Goal: Task Accomplishment & Management: Manage account settings

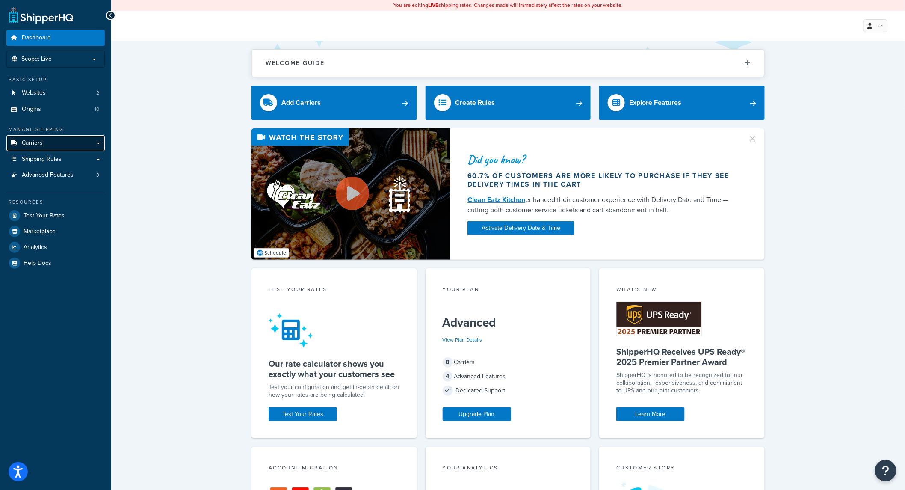
click at [38, 148] on link "Carriers" at bounding box center [55, 143] width 98 height 16
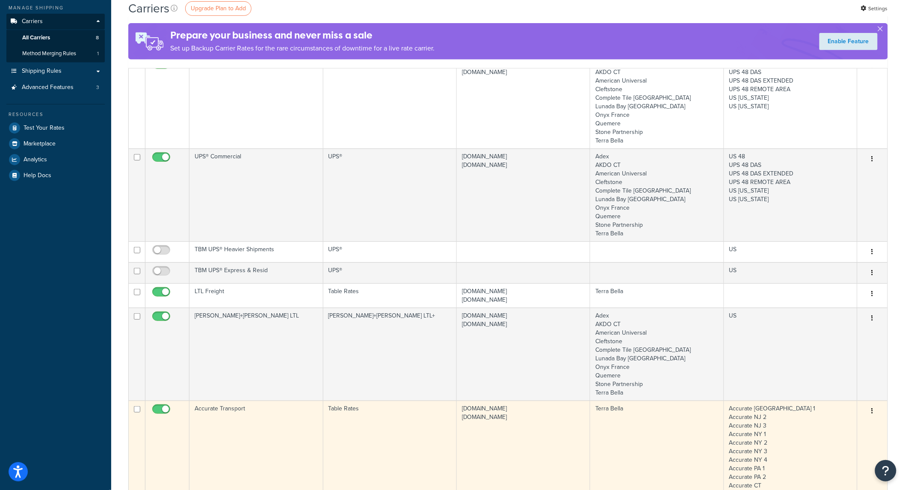
scroll to position [253, 0]
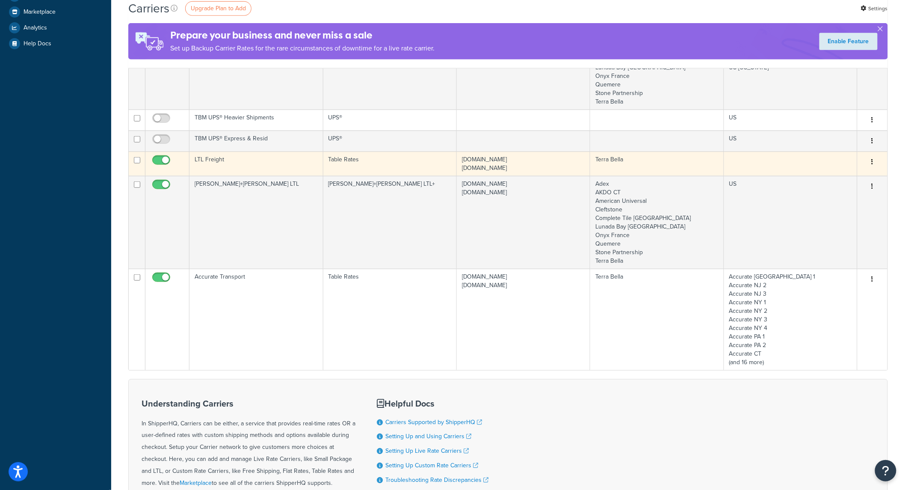
click at [385, 163] on td "Table Rates" at bounding box center [389, 163] width 133 height 24
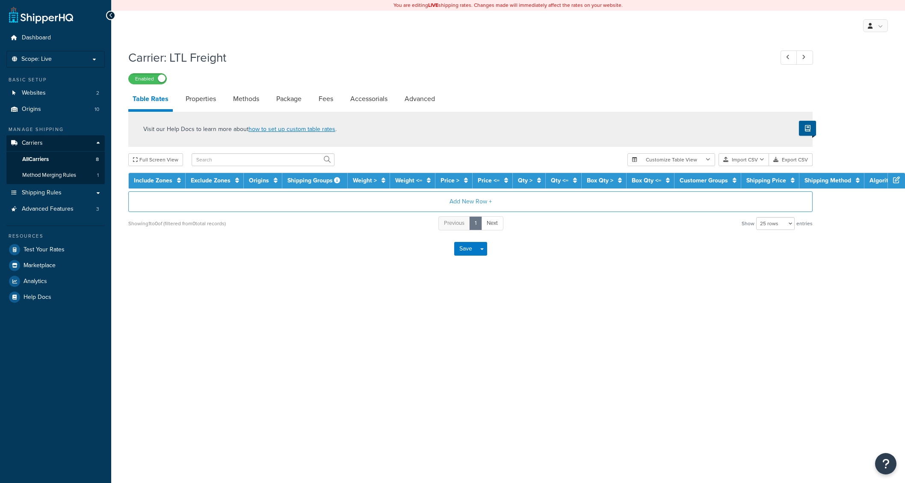
select select "25"
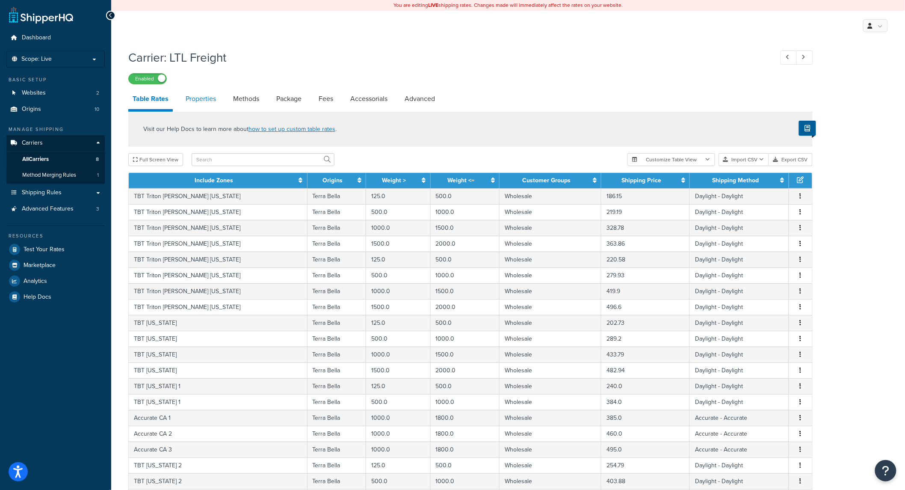
click at [206, 104] on link "Properties" at bounding box center [200, 99] width 39 height 21
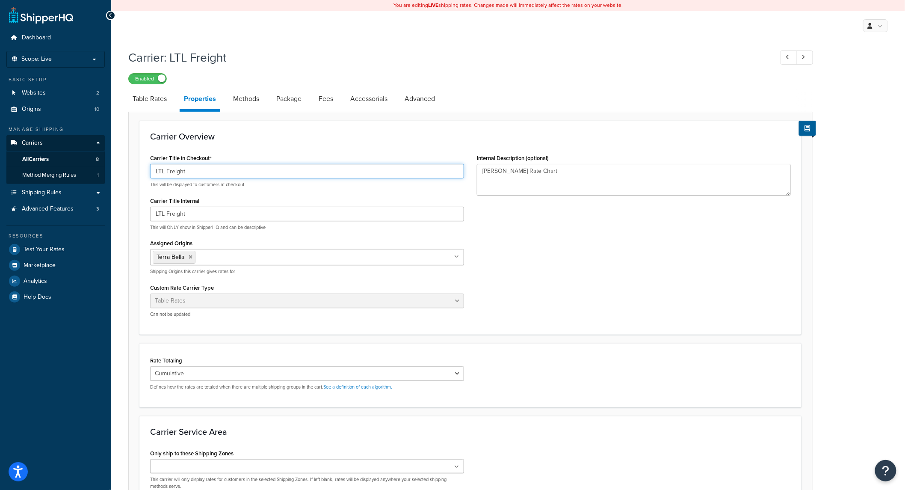
drag, startPoint x: 220, startPoint y: 173, endPoint x: 241, endPoint y: 172, distance: 21.0
click at [221, 175] on input "LTL Freight" at bounding box center [307, 171] width 314 height 15
click at [59, 156] on div "Dashboard Scope: Live Basic Setup Websites 2 Origins 10 Manage Shipping Carrier…" at bounding box center [452, 292] width 905 height 585
click at [250, 175] on input "Dock to Dock LTL Freight" at bounding box center [307, 171] width 314 height 15
click at [249, 173] on input "Dock to Dock LTL Freight" at bounding box center [307, 171] width 314 height 15
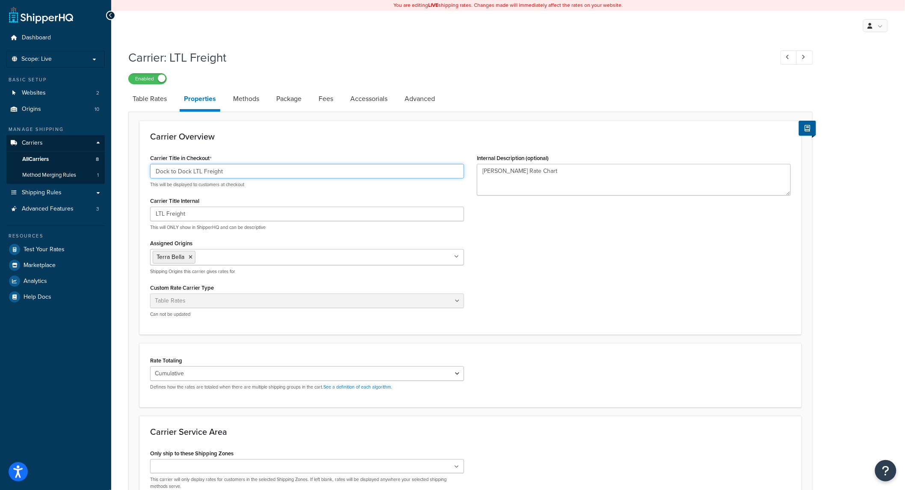
drag, startPoint x: 257, startPoint y: 170, endPoint x: 3, endPoint y: 143, distance: 255.0
click at [0, 152] on html "Accessibility Screen-Reader Guide, Feedback, and Issue Reporting | New window S…" at bounding box center [452, 292] width 905 height 585
type input "D"
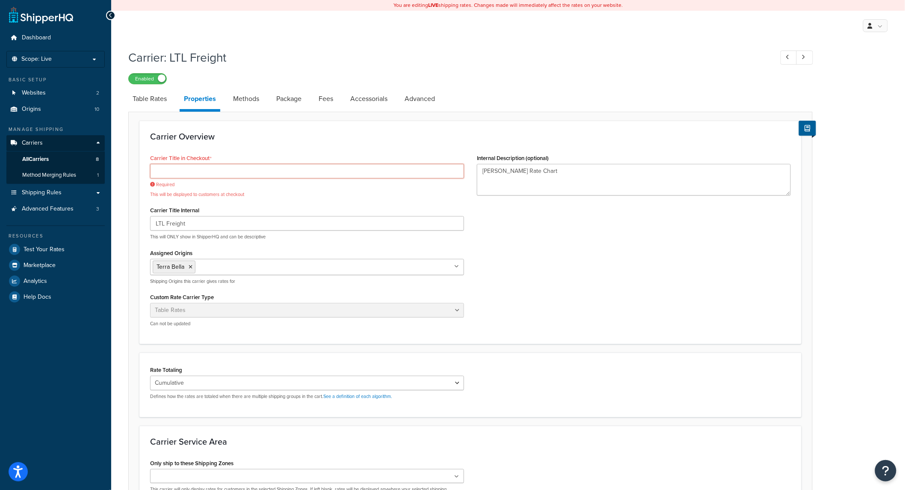
click at [195, 170] on input "Carrier Title in Checkout" at bounding box center [307, 171] width 314 height 15
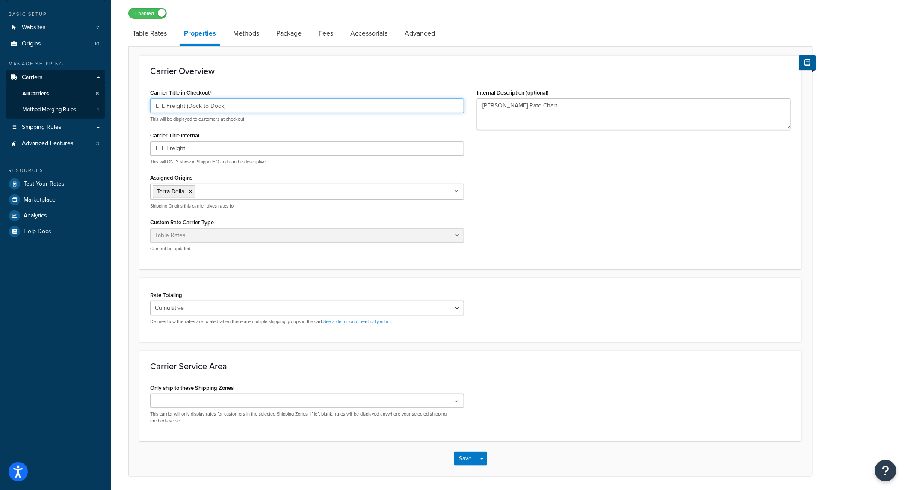
scroll to position [95, 0]
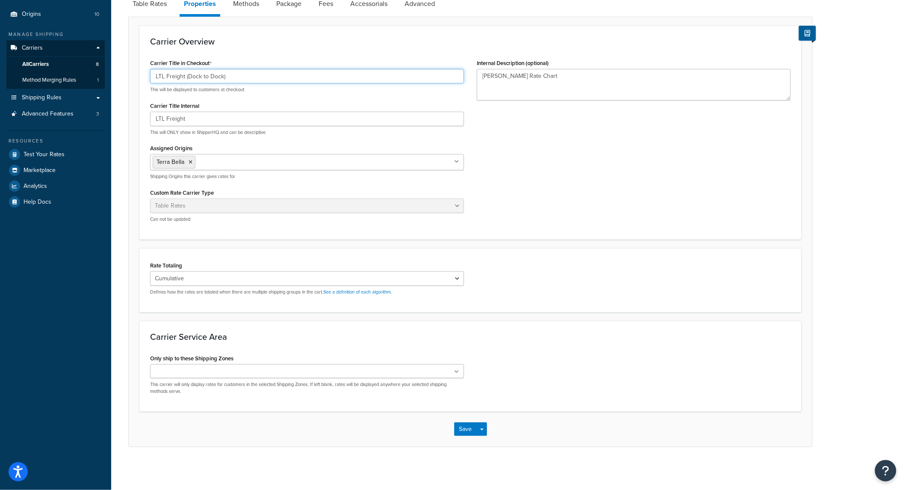
type input "LTL Freight (Dock to Dock)"
click at [294, 113] on input "LTL Freight" at bounding box center [307, 119] width 314 height 15
type input "LTL Freight (D2D)"
click at [557, 79] on textarea "Britt's Rate Chart" at bounding box center [634, 85] width 314 height 32
type textarea "Britt's Rate Chart - Dock to Dock"
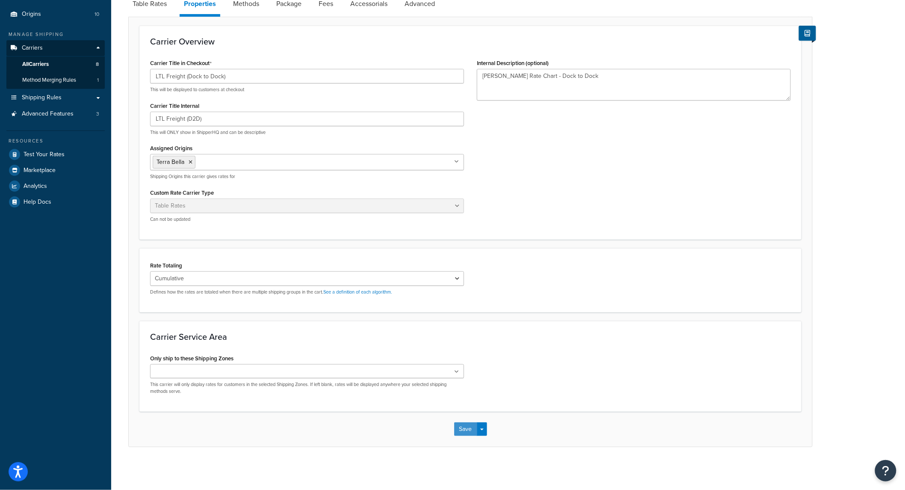
click at [465, 426] on button "Save" at bounding box center [465, 429] width 23 height 14
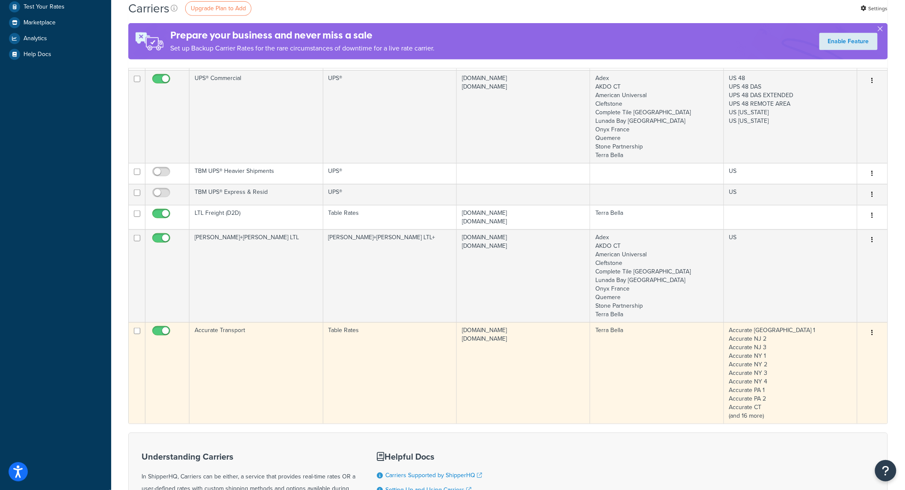
scroll to position [253, 0]
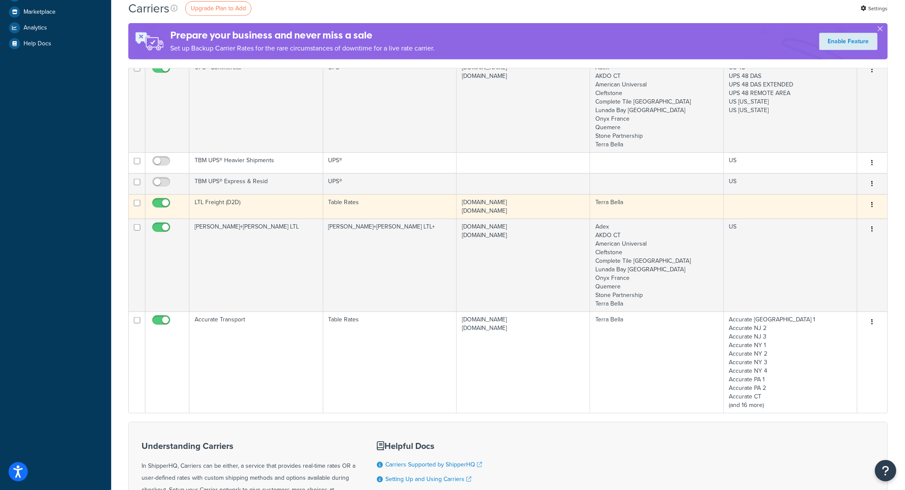
click at [303, 213] on td "LTL Freight (D2D)" at bounding box center [255, 206] width 133 height 24
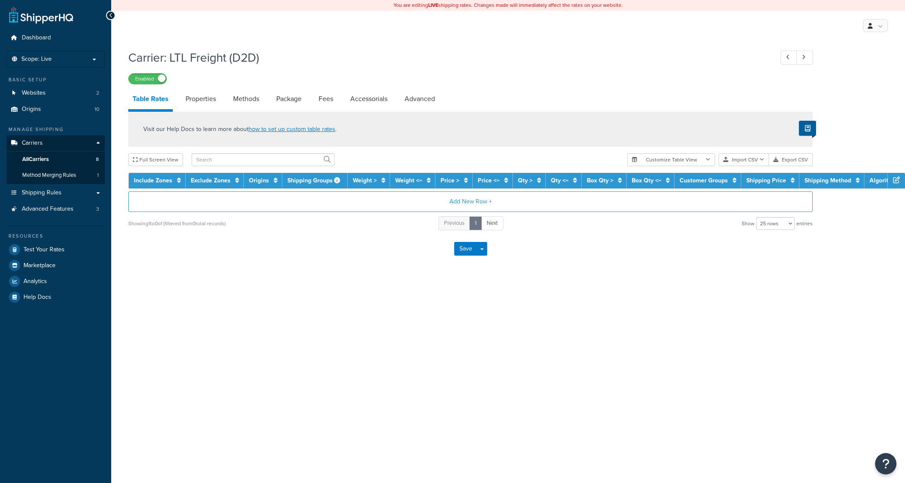
select select "25"
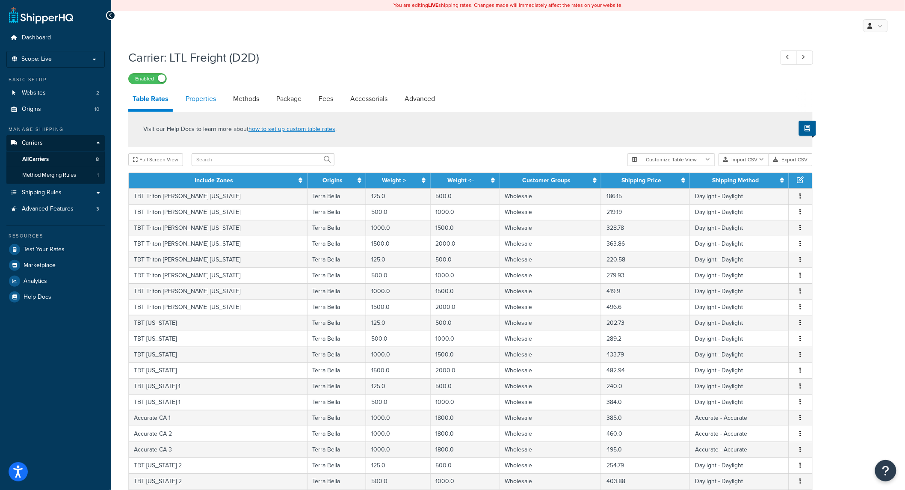
click at [193, 107] on link "Properties" at bounding box center [200, 99] width 39 height 21
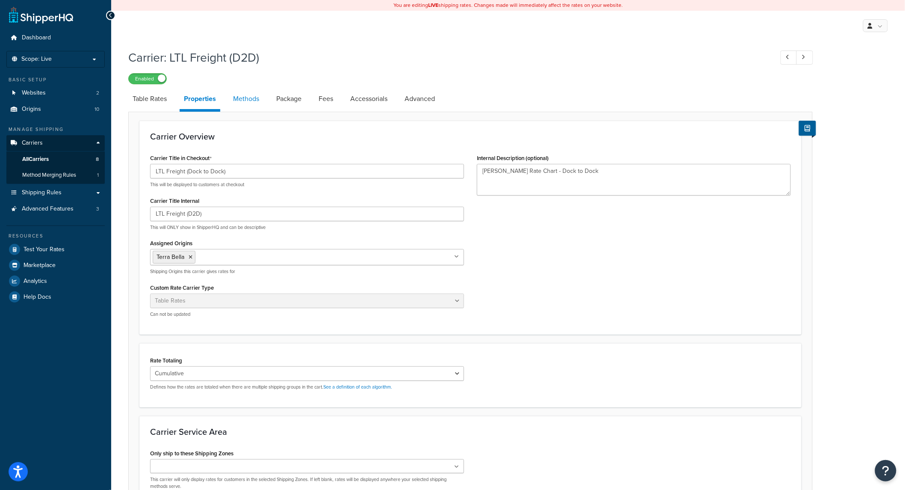
click at [249, 103] on link "Methods" at bounding box center [246, 99] width 35 height 21
select select "25"
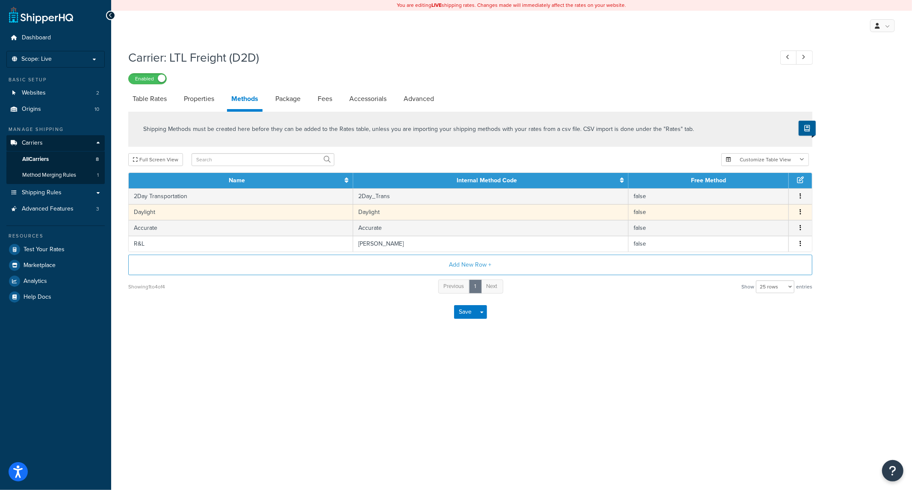
click at [802, 215] on button "button" at bounding box center [800, 211] width 7 height 9
click at [764, 203] on div "Edit" at bounding box center [757, 205] width 61 height 18
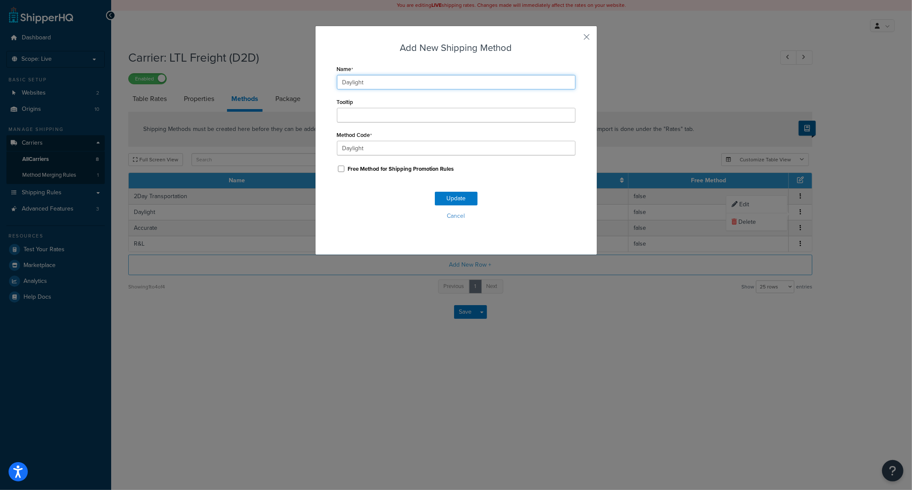
click at [404, 82] on input "Daylight" at bounding box center [456, 82] width 239 height 15
type input "Daylight (Dock to Dock)"
click at [448, 198] on button "Update" at bounding box center [456, 199] width 43 height 14
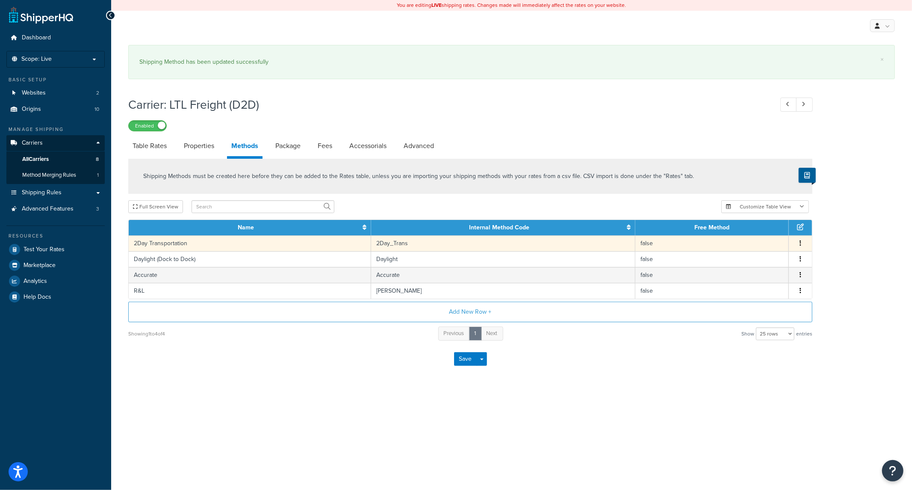
click at [801, 245] on icon "button" at bounding box center [801, 243] width 2 height 6
click at [764, 237] on div "Edit" at bounding box center [757, 236] width 61 height 18
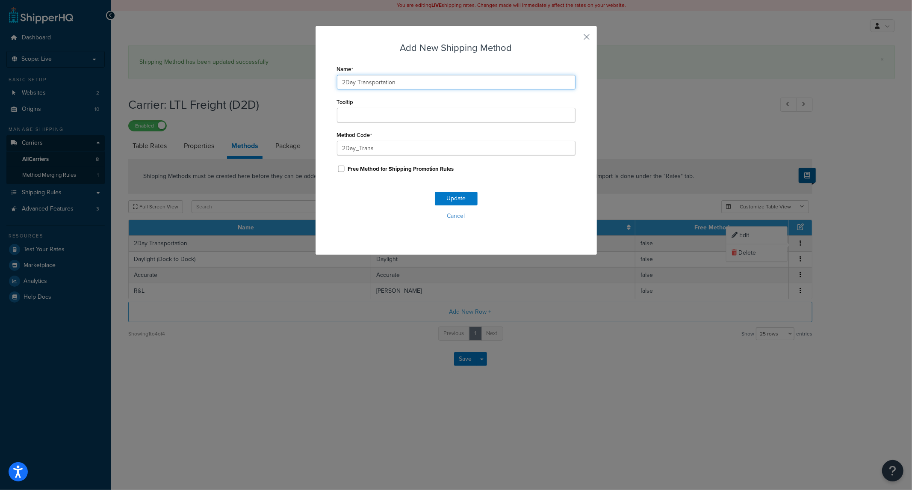
click at [421, 83] on input "2Day Transportation" at bounding box center [456, 82] width 239 height 15
type input "2Day Transportation (Dock to Dock)"
click at [451, 195] on button "Update" at bounding box center [456, 199] width 43 height 14
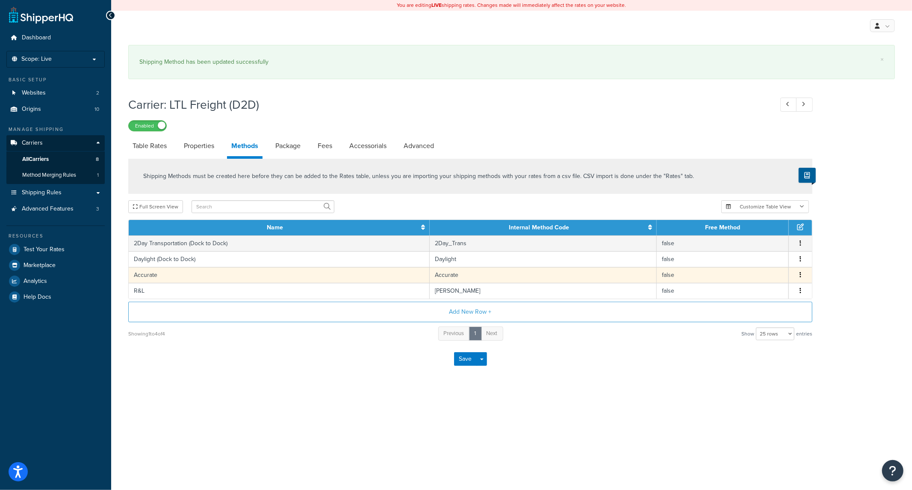
click at [800, 278] on icon "button" at bounding box center [801, 275] width 2 height 6
drag, startPoint x: 762, startPoint y: 268, endPoint x: 746, endPoint y: 272, distance: 16.9
click at [762, 268] on div "Edit" at bounding box center [757, 267] width 61 height 18
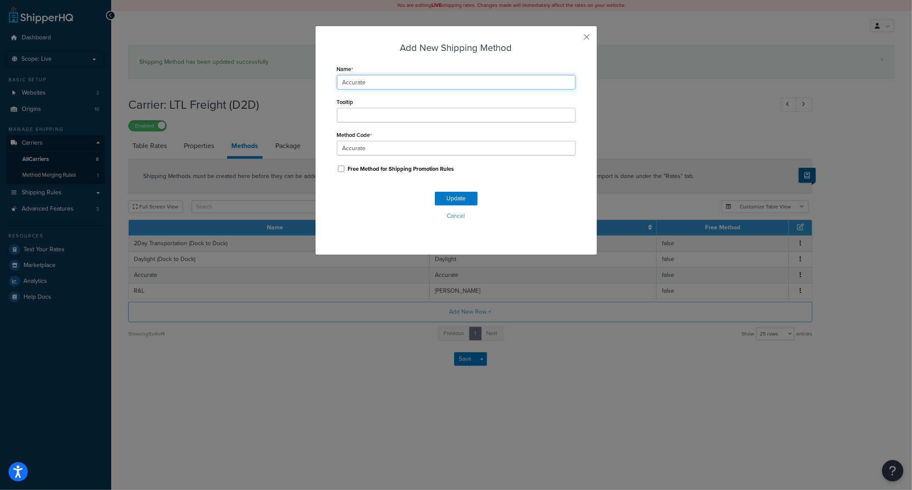
click at [404, 78] on input "Accurate" at bounding box center [456, 82] width 239 height 15
type input "Accurate (Dock to Dock)"
click at [443, 200] on button "Update" at bounding box center [456, 199] width 43 height 14
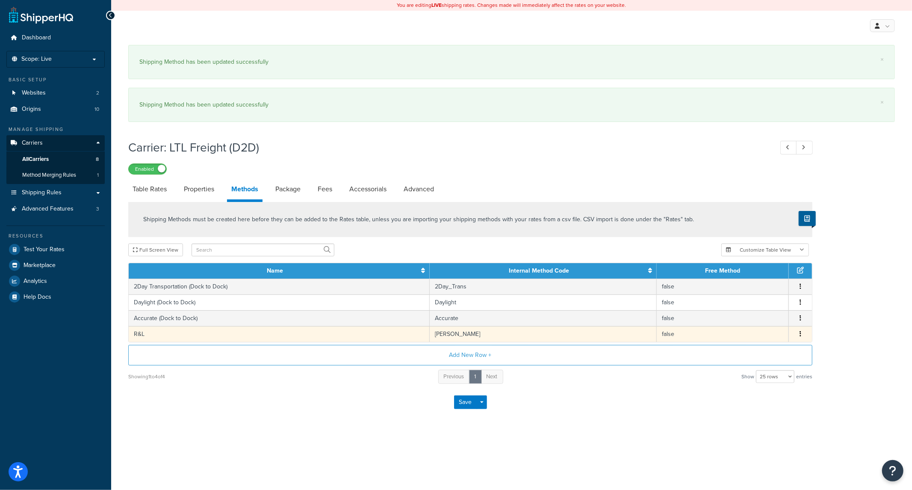
click at [800, 330] on button "button" at bounding box center [800, 333] width 7 height 9
click at [754, 325] on div "Edit" at bounding box center [757, 326] width 61 height 18
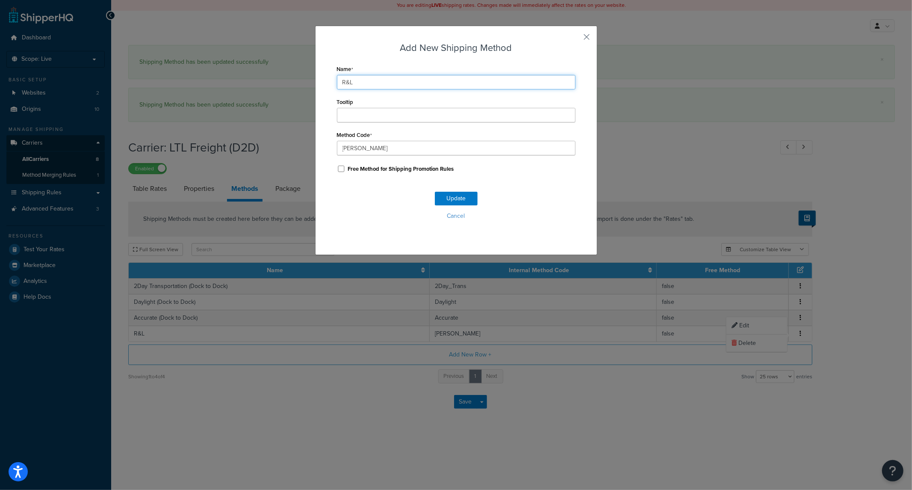
click at [393, 86] on input "R&L" at bounding box center [456, 82] width 239 height 15
type input "R&L (Dock to Dock)"
drag, startPoint x: 435, startPoint y: 196, endPoint x: 441, endPoint y: 195, distance: 6.0
click at [438, 195] on button "Update" at bounding box center [456, 199] width 43 height 14
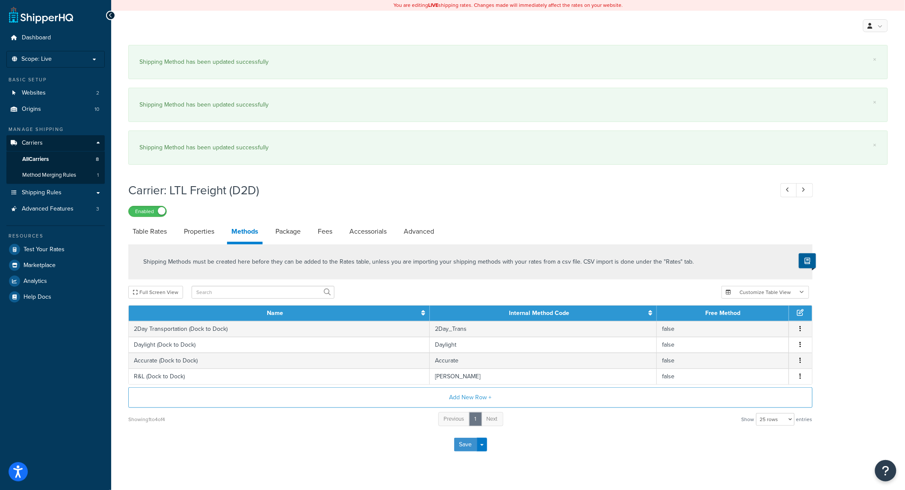
drag, startPoint x: 465, startPoint y: 447, endPoint x: 541, endPoint y: 438, distance: 76.2
click at [466, 447] on button "Save" at bounding box center [465, 445] width 23 height 14
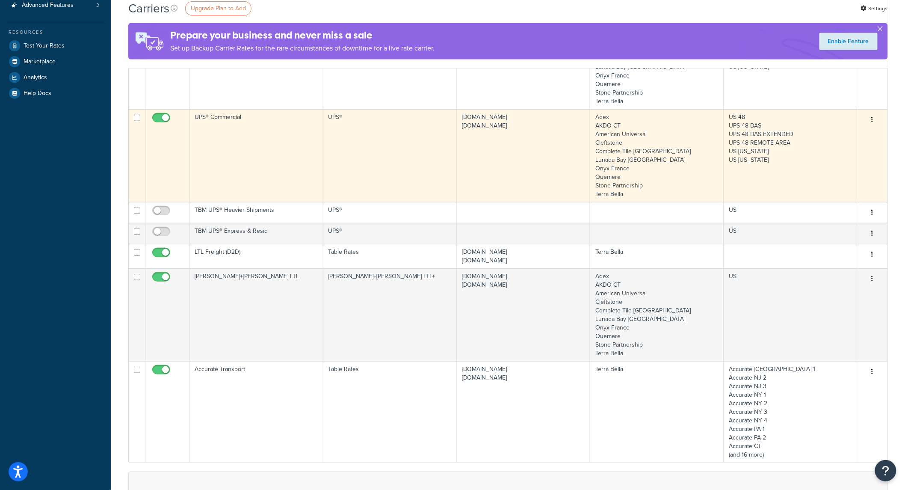
scroll to position [127, 0]
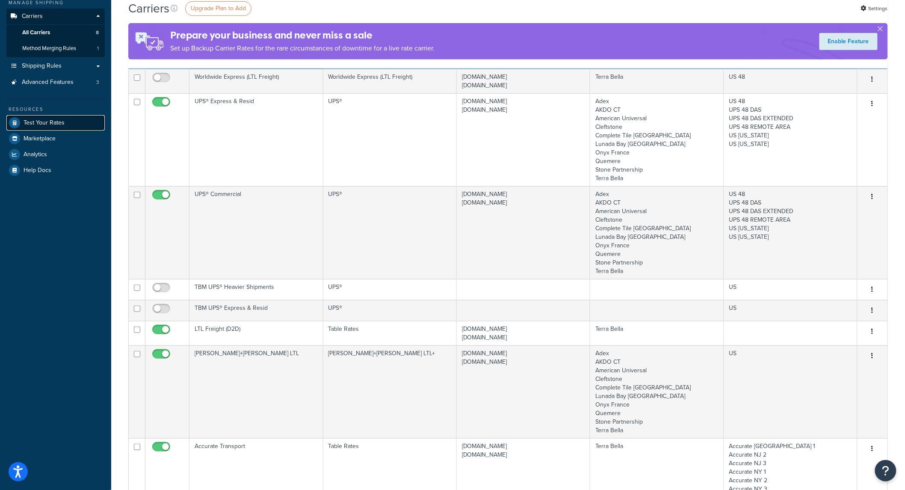
click at [50, 120] on span "Test Your Rates" at bounding box center [44, 122] width 41 height 7
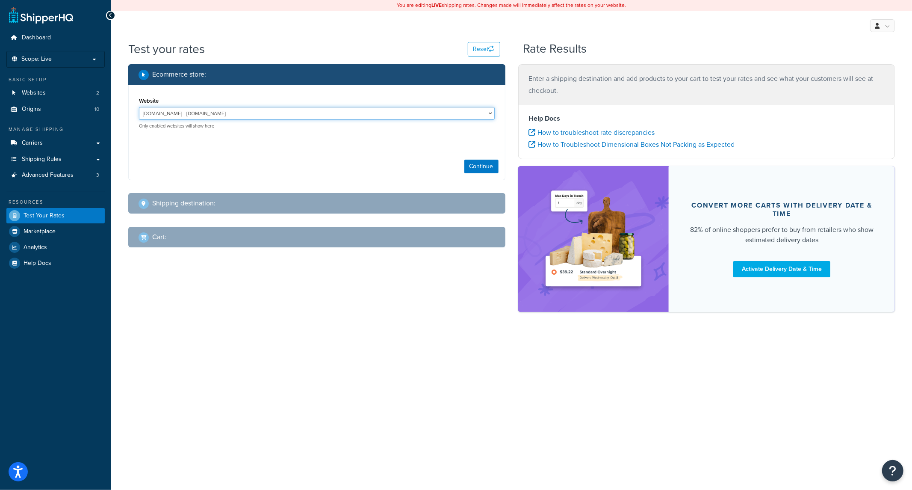
click at [467, 108] on select "completetile.com - completetile.com terrabella.design - terrabella.design" at bounding box center [317, 113] width 356 height 13
select select "f0590a72f4d173f699101fbc78d6c536"
click at [139, 107] on select "completetile.com - completetile.com terrabella.design - terrabella.design" at bounding box center [317, 113] width 356 height 13
click at [488, 176] on div "Continue" at bounding box center [317, 166] width 376 height 27
click at [488, 170] on button "Continue" at bounding box center [482, 167] width 34 height 14
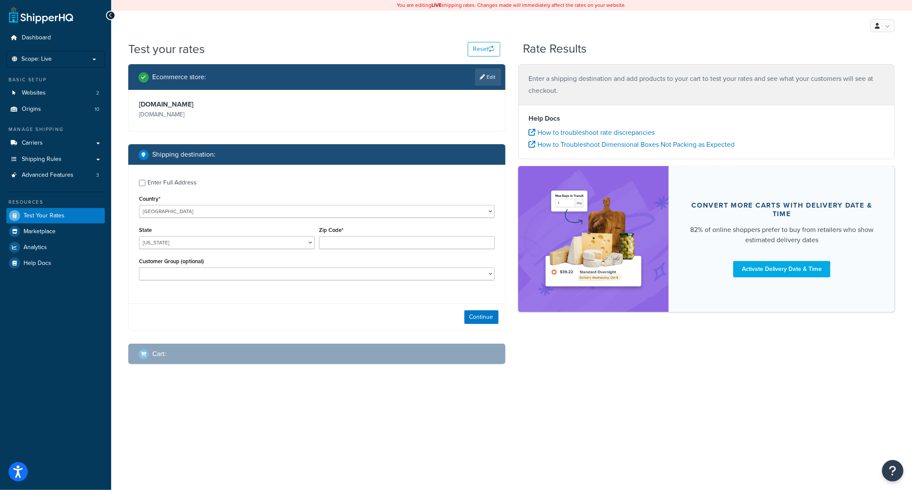
click at [177, 189] on div "Enter Full Address Country* United States United Kingdom Afghanistan Åland Isla…" at bounding box center [317, 231] width 376 height 132
drag, startPoint x: 165, startPoint y: 181, endPoint x: 175, endPoint y: 190, distance: 13.4
click at [165, 181] on div "Enter Full Address" at bounding box center [172, 183] width 49 height 12
click at [145, 181] on input "Enter Full Address" at bounding box center [142, 183] width 6 height 6
checkbox input "true"
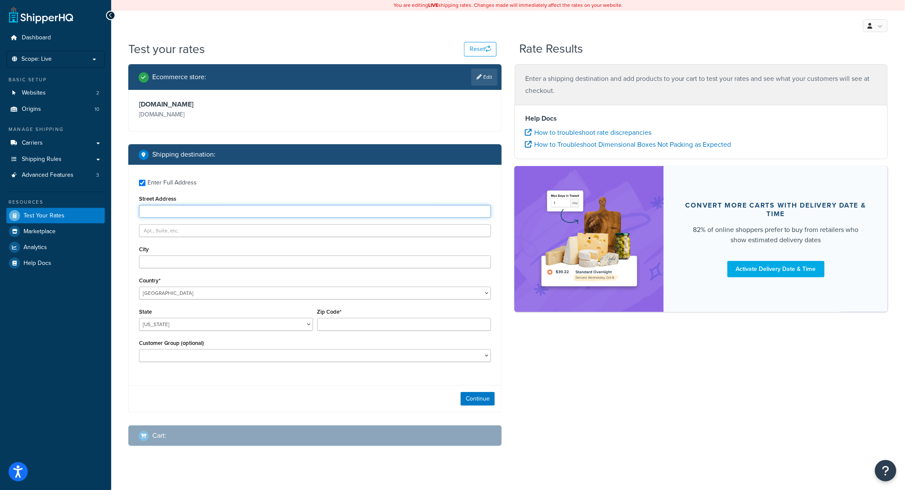
click at [193, 211] on input "Street Address" at bounding box center [315, 211] width 352 height 13
click at [169, 211] on input "Street Address" at bounding box center [315, 211] width 352 height 13
type input "531 U.S. Hwy 1"
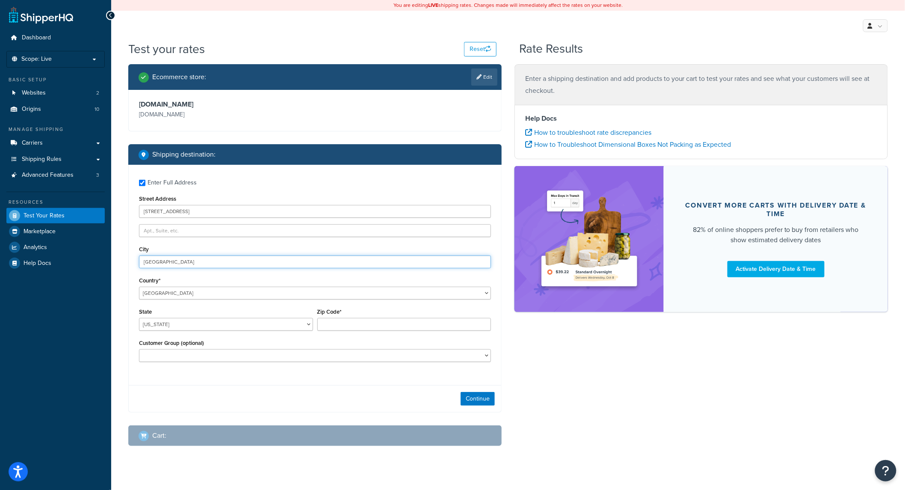
type input "North Palm Beach"
select select "FL"
type input "33408"
click at [307, 352] on select "Logged In Not Logged in Retail Wholesale" at bounding box center [315, 355] width 352 height 13
select select "Wholesale"
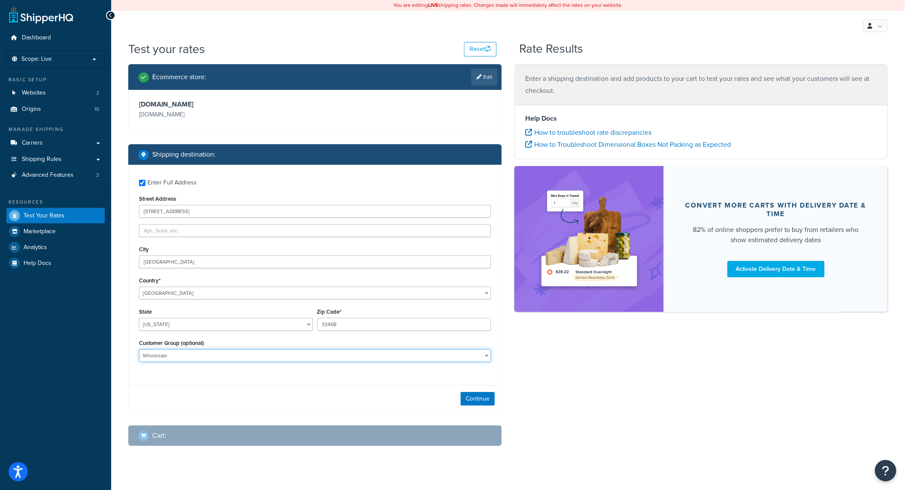
click at [139, 349] on select "Logged In Not Logged in Retail Wholesale" at bounding box center [315, 355] width 352 height 13
click at [485, 391] on div "Continue" at bounding box center [315, 398] width 373 height 27
click at [485, 401] on button "Continue" at bounding box center [478, 399] width 34 height 14
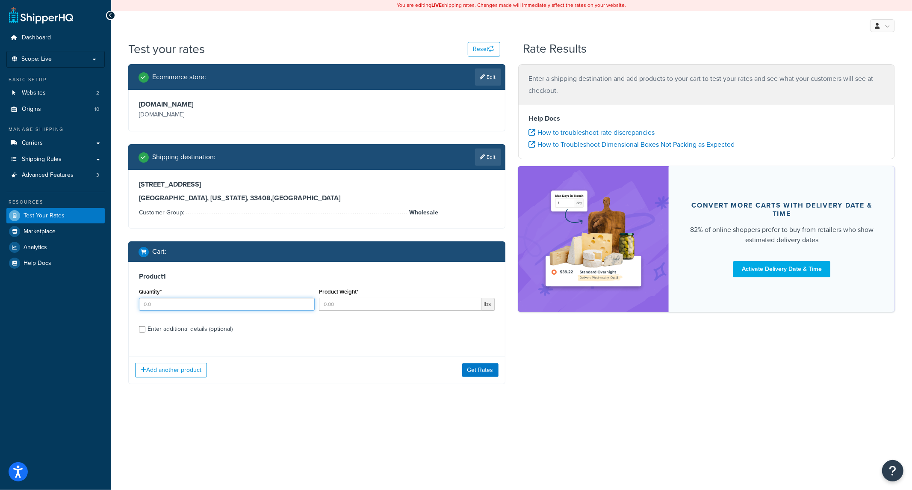
drag, startPoint x: 207, startPoint y: 308, endPoint x: 212, endPoint y: 310, distance: 4.9
click at [208, 308] on input "Quantity*" at bounding box center [227, 304] width 176 height 13
type input "1"
click at [350, 305] on input "Product Weight*" at bounding box center [400, 304] width 163 height 13
type input "1100"
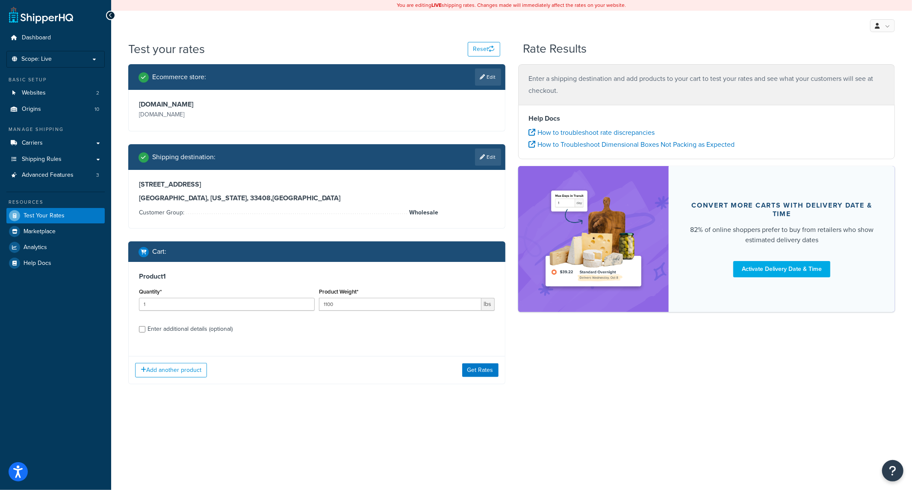
click at [207, 331] on div "Enter additional details (optional)" at bounding box center [190, 329] width 85 height 12
click at [145, 331] on input "Enter additional details (optional)" at bounding box center [142, 329] width 6 height 6
checkbox input "true"
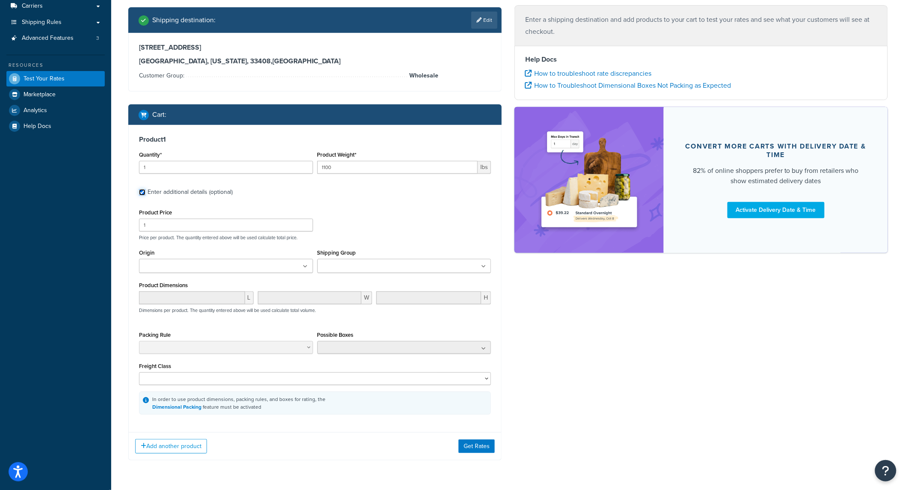
scroll to position [139, 0]
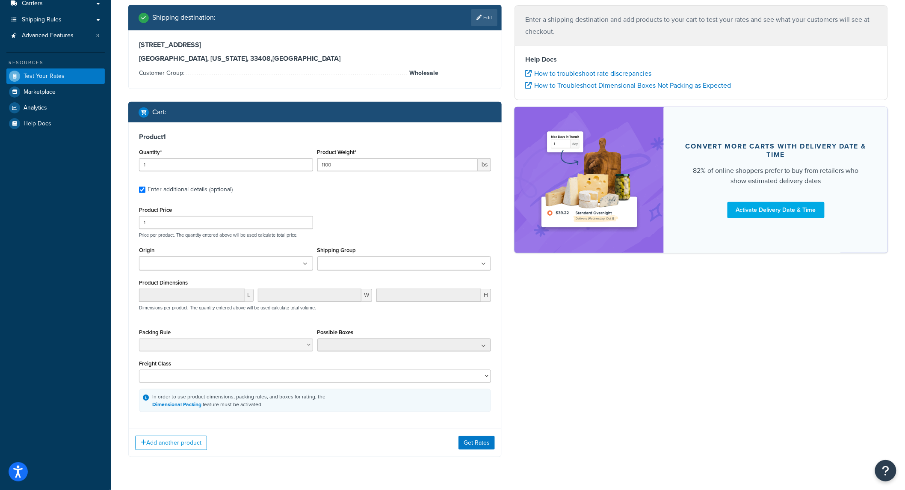
click at [186, 271] on div "Origin Adex AKDO CT American Universal Cleftstone Complete Tile NYC Lunada Bay …" at bounding box center [226, 260] width 178 height 33
click at [189, 258] on ul at bounding box center [226, 263] width 174 height 14
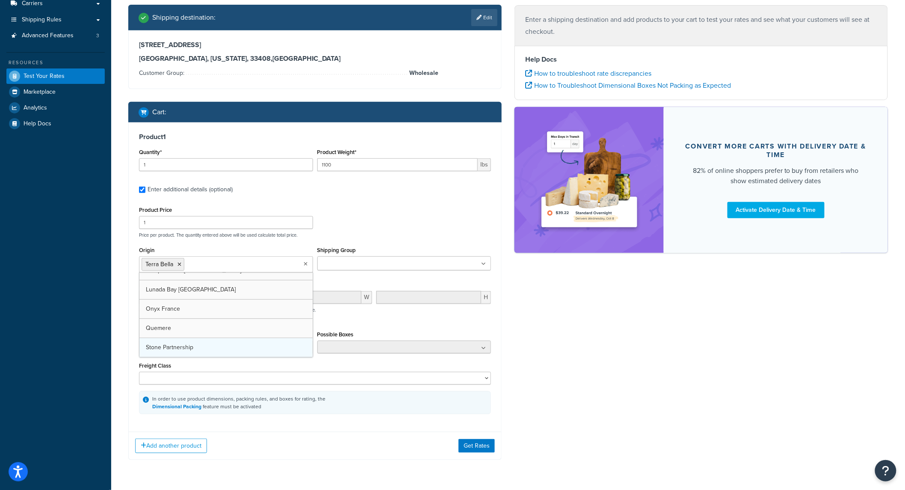
scroll to position [88, 0]
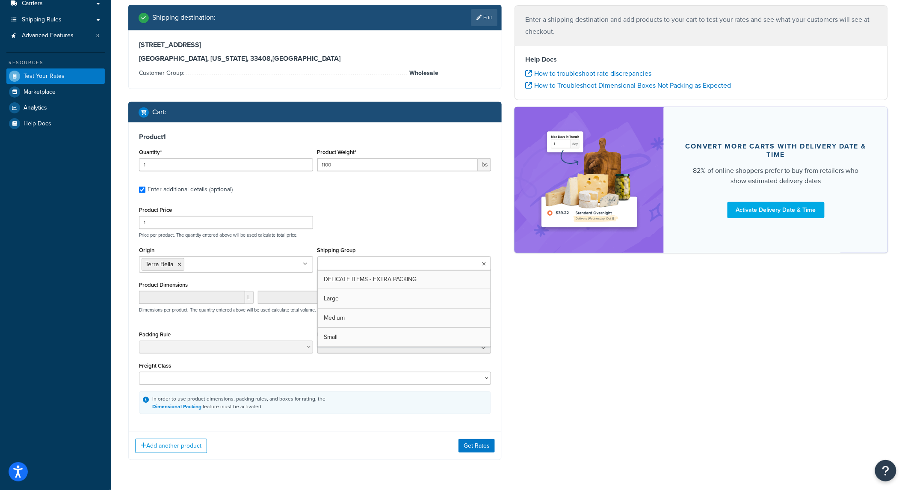
click at [388, 260] on ul at bounding box center [404, 263] width 174 height 14
click at [451, 250] on div "Shipping Group DELICATE ITEMS - EXTRA PACKING Large Medium Small" at bounding box center [404, 257] width 174 height 26
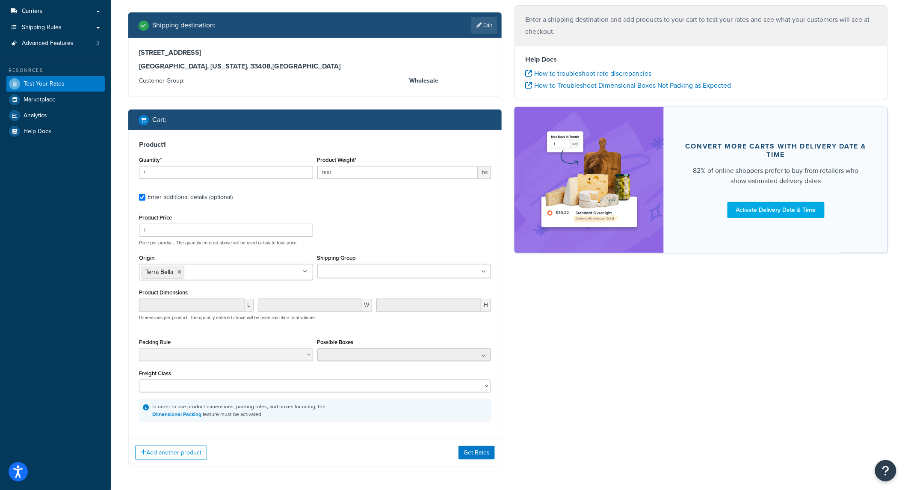
scroll to position [165, 0]
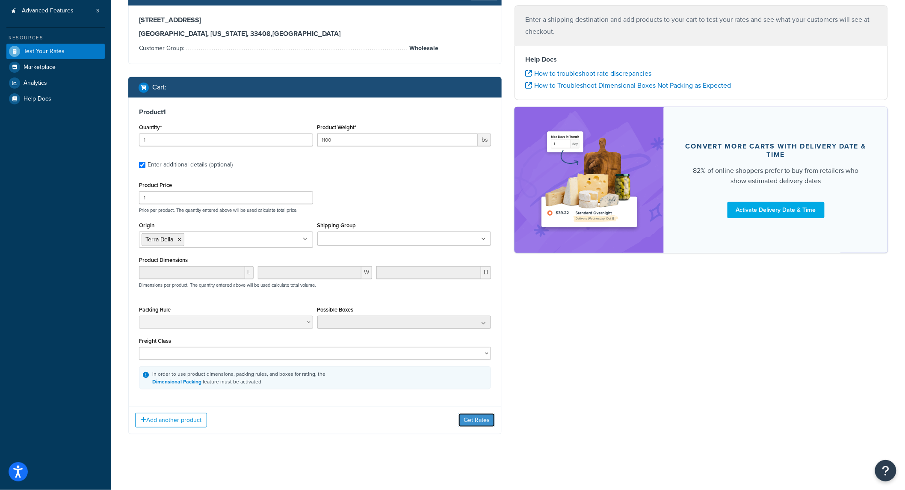
drag, startPoint x: 472, startPoint y: 415, endPoint x: 554, endPoint y: 420, distance: 82.2
click at [474, 416] on button "Get Rates" at bounding box center [477, 420] width 36 height 14
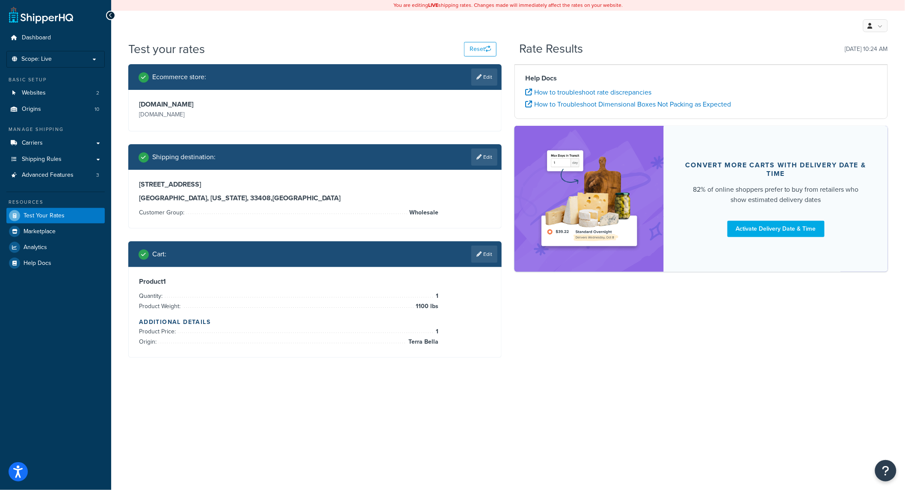
scroll to position [0, 0]
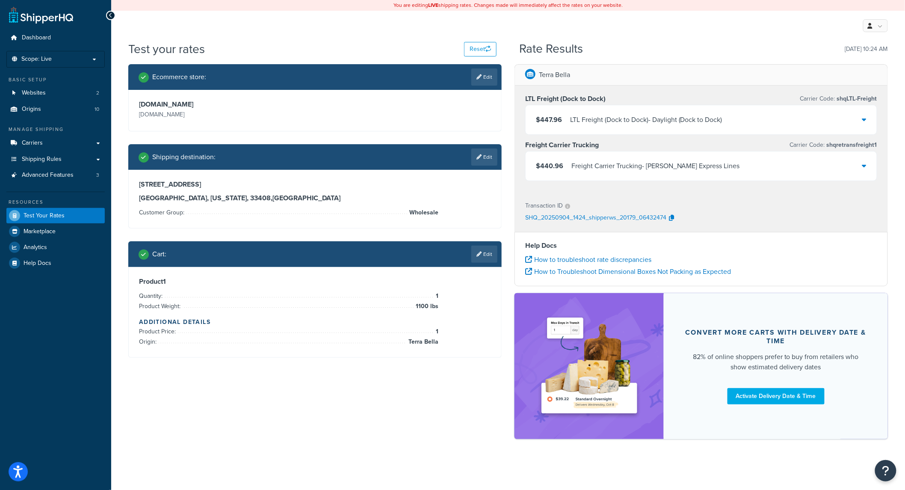
click at [873, 123] on div "$447.96 LTL Freight (Dock to Dock) - Daylight (Dock to Dock)" at bounding box center [701, 119] width 351 height 29
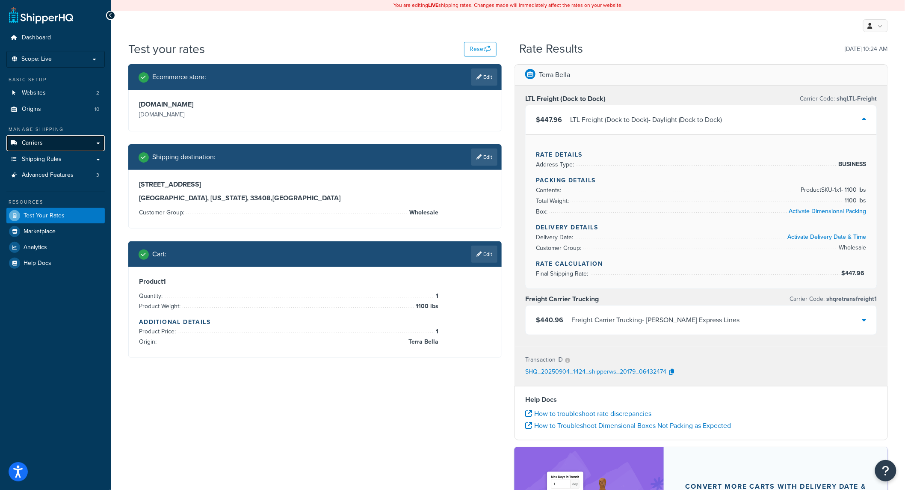
click at [36, 142] on span "Carriers" at bounding box center [32, 142] width 21 height 7
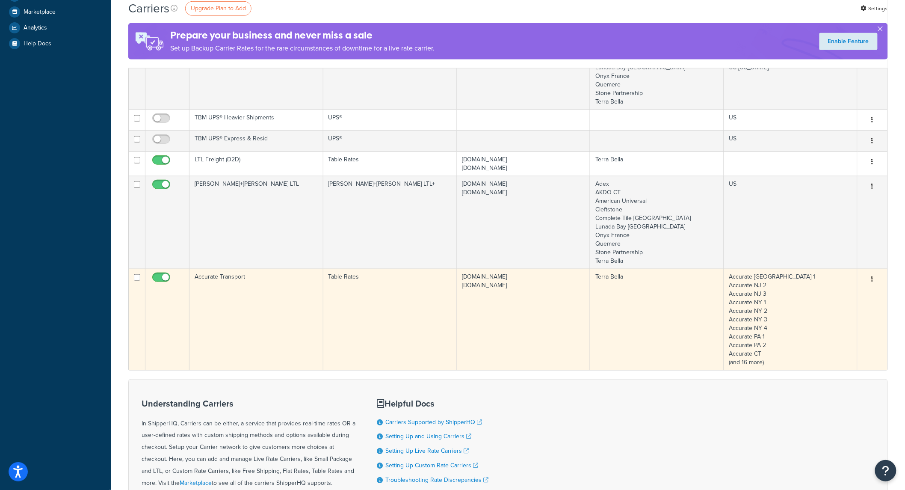
scroll to position [127, 0]
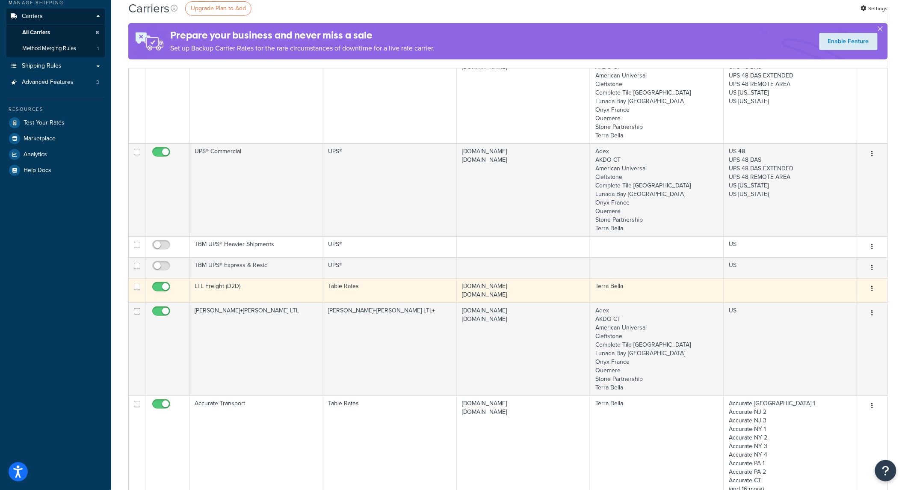
click at [271, 287] on td "LTL Freight (D2D)" at bounding box center [255, 290] width 133 height 24
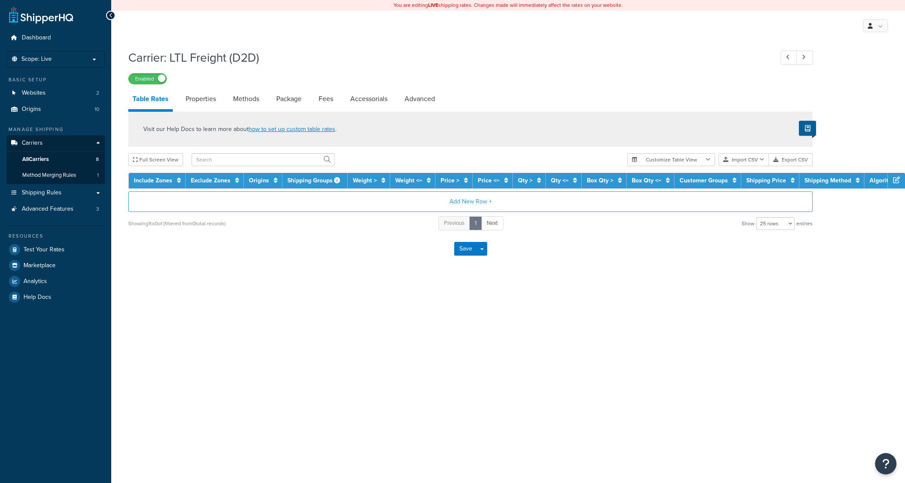
select select "25"
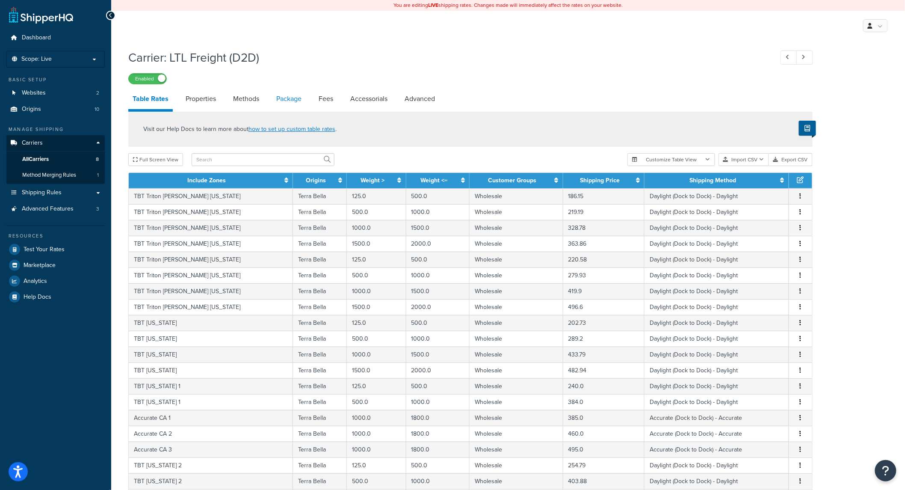
drag, startPoint x: 247, startPoint y: 96, endPoint x: 275, endPoint y: 101, distance: 28.3
click at [247, 96] on link "Methods" at bounding box center [246, 99] width 35 height 21
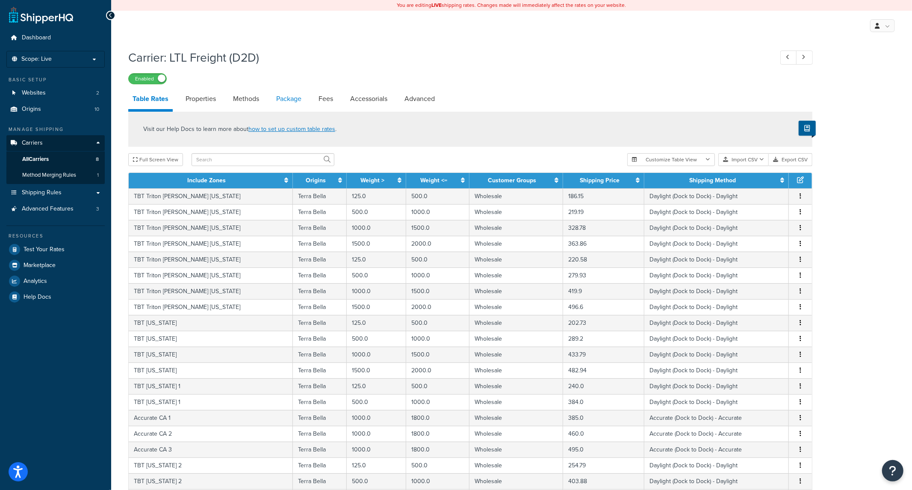
select select "25"
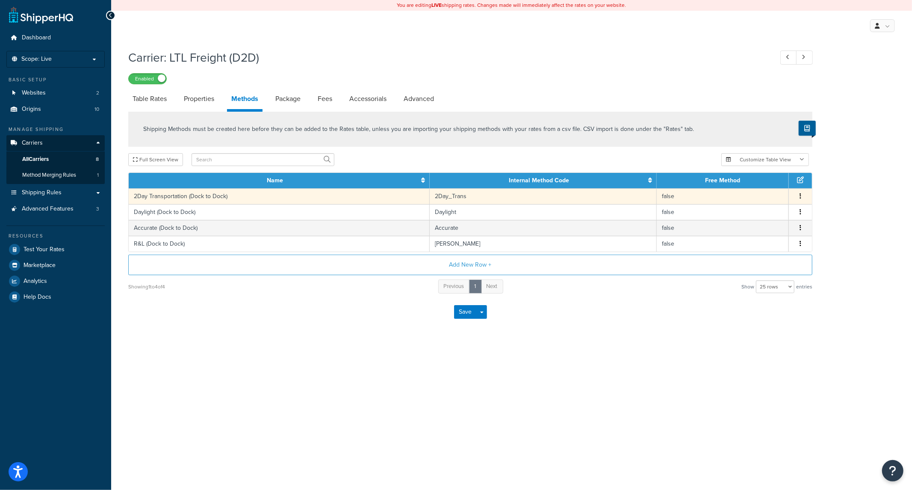
click at [804, 197] on span "Edit Delete" at bounding box center [800, 196] width 13 height 9
click at [802, 197] on button "button" at bounding box center [800, 196] width 7 height 9
click at [758, 186] on div "Edit" at bounding box center [757, 189] width 61 height 18
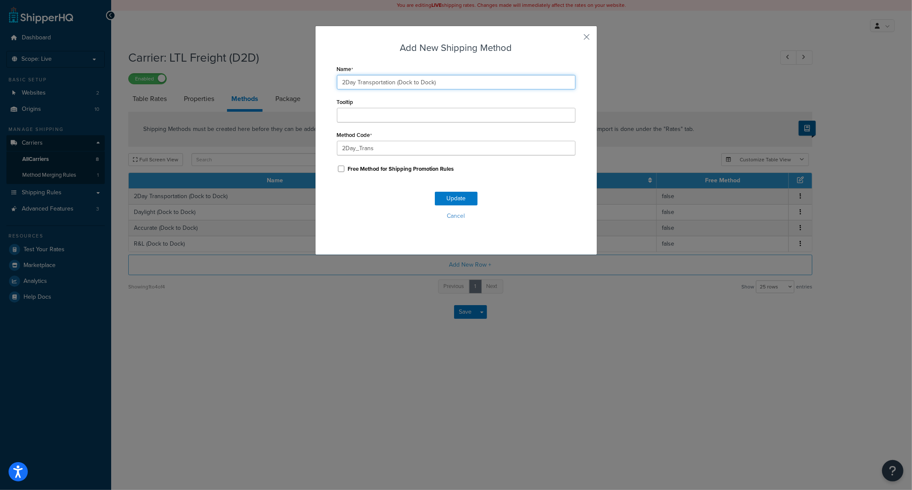
click at [370, 83] on input "2Day Transportation (Dock to Dock)" at bounding box center [456, 82] width 239 height 15
click at [391, 82] on input "2Day Transportation (Dock to Dock)" at bounding box center [456, 82] width 239 height 15
type input "2Day Trans (Dock to Dock)"
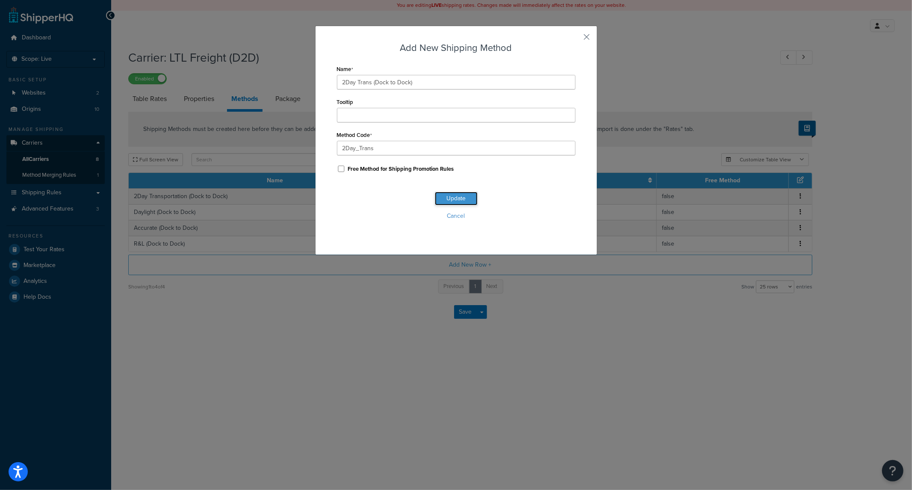
drag, startPoint x: 460, startPoint y: 194, endPoint x: 554, endPoint y: 210, distance: 94.6
click at [462, 194] on button "Update" at bounding box center [456, 199] width 43 height 14
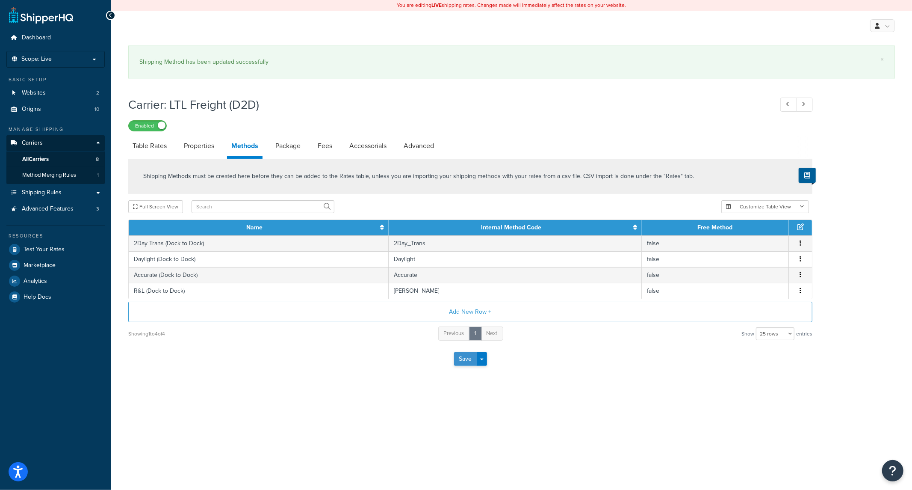
click at [473, 361] on button "Save" at bounding box center [465, 359] width 23 height 14
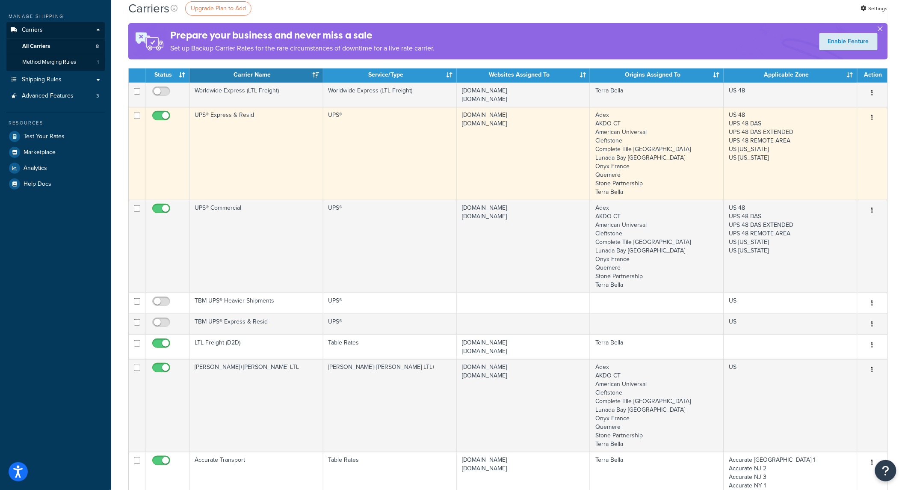
scroll to position [127, 0]
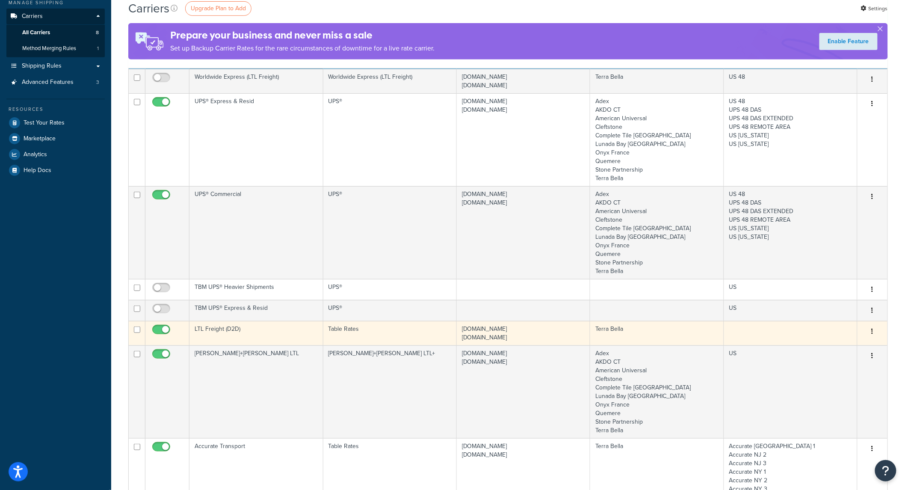
click at [571, 330] on td "[DOMAIN_NAME] [DOMAIN_NAME]" at bounding box center [523, 333] width 133 height 24
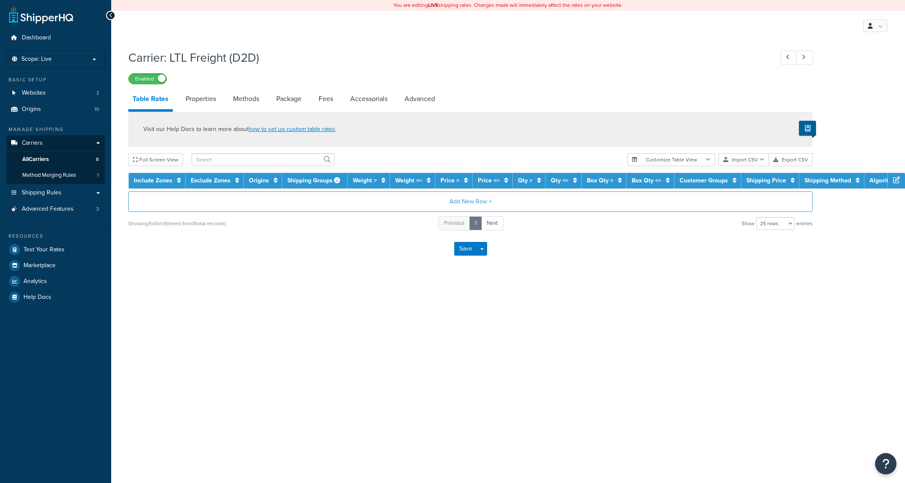
select select "25"
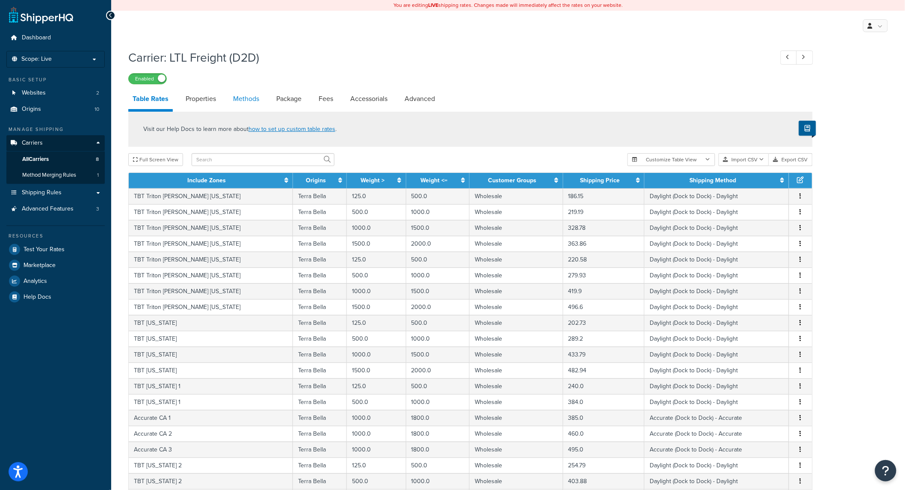
click at [238, 97] on link "Methods" at bounding box center [246, 99] width 35 height 21
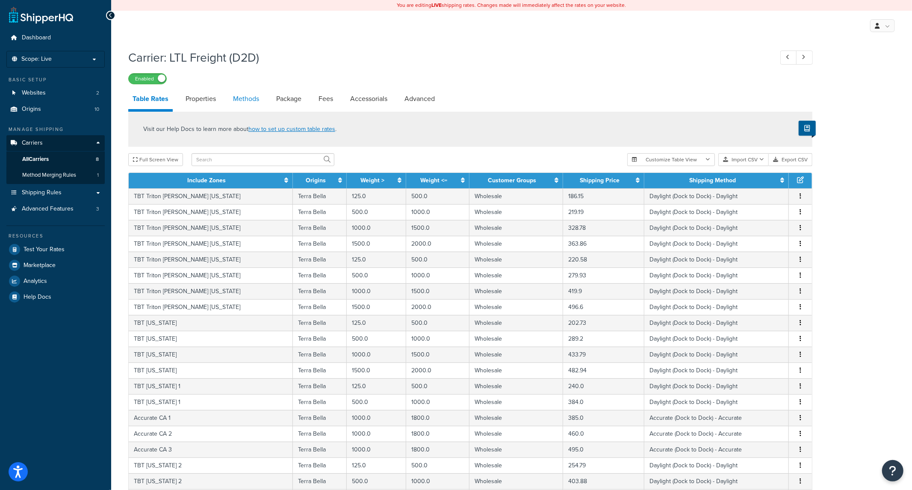
select select "25"
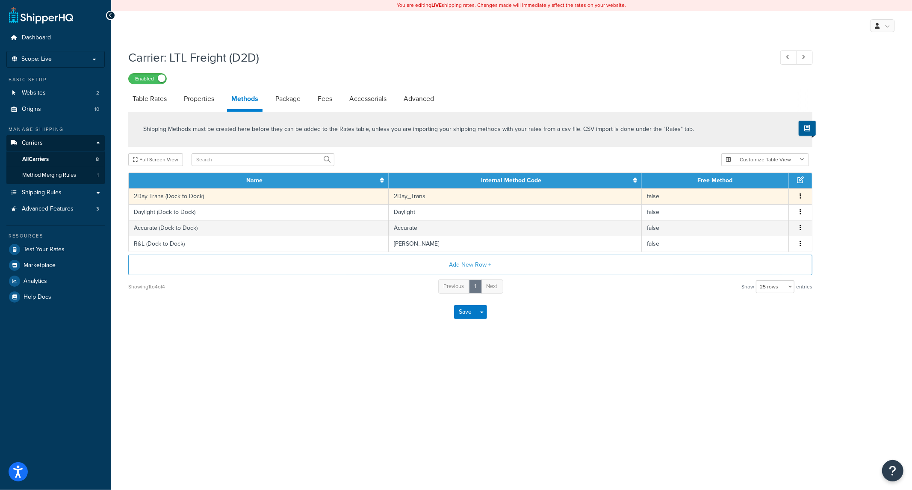
click at [801, 197] on icon "button" at bounding box center [801, 196] width 2 height 6
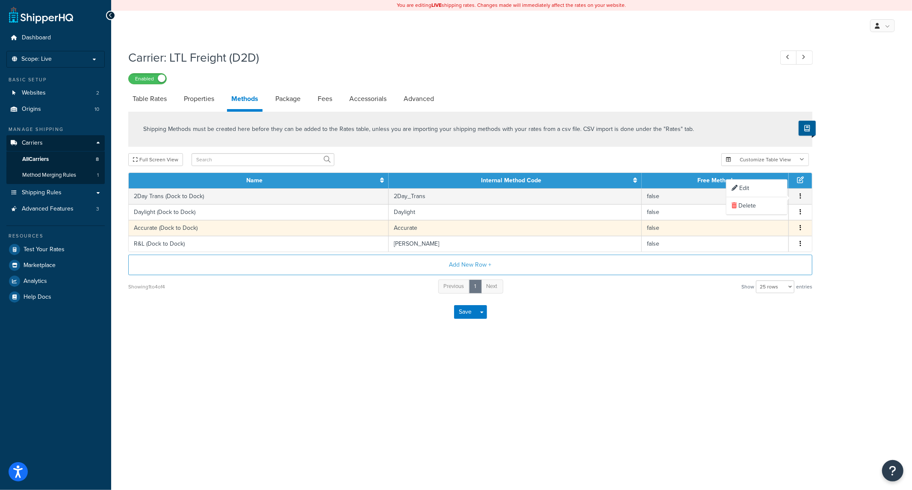
drag, startPoint x: 755, startPoint y: 191, endPoint x: 604, endPoint y: 229, distance: 156.1
click at [754, 191] on div "Edit" at bounding box center [757, 189] width 61 height 18
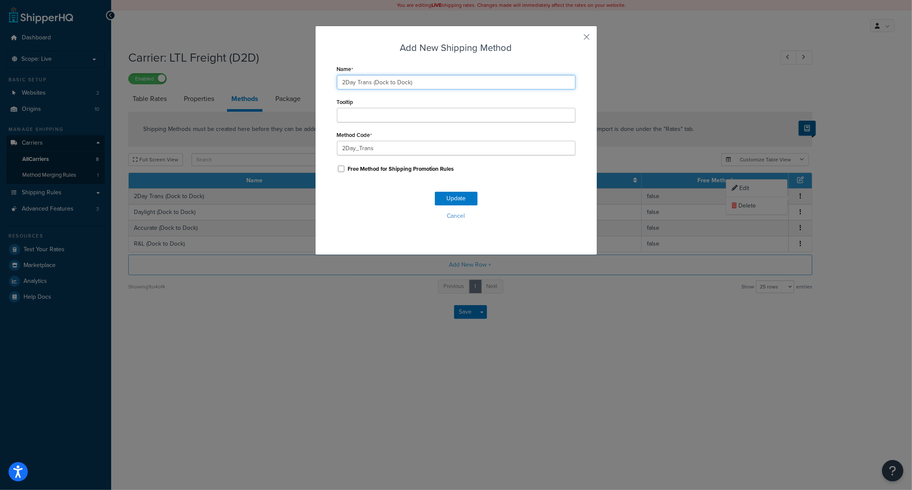
click at [443, 78] on input "2Day Trans (Dock to Dock)" at bounding box center [456, 82] width 239 height 15
click at [407, 83] on input "2Day Trans (Dock to Dock)" at bounding box center [456, 82] width 239 height 15
click at [422, 83] on input "2Day Trans (Dock to Dock)" at bounding box center [456, 82] width 239 height 15
paste input "☆"
click at [410, 85] on input "2Day Trans (Dock to Dock)☆" at bounding box center [456, 82] width 239 height 15
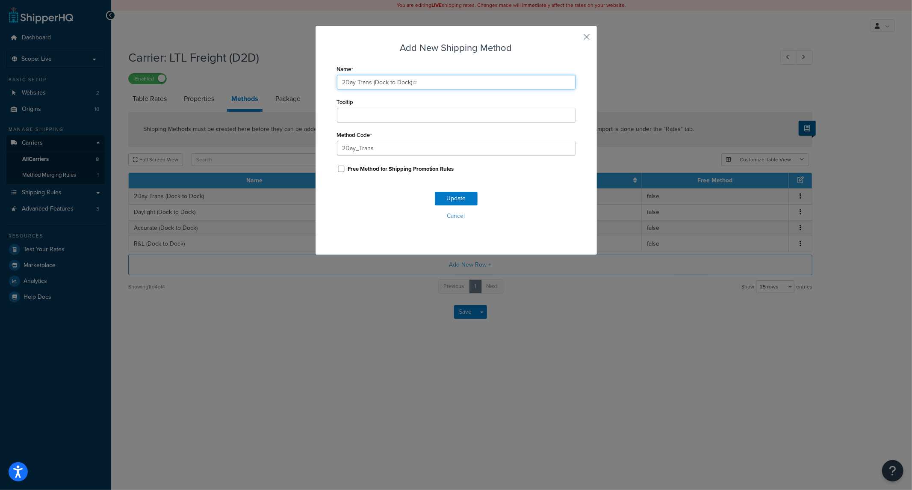
paste input "text"
type input "2Day Trans (Dock to Dock)"
click at [603, 162] on div "Add New Shipping Method Name 2Day Trans (Dock to Dock) Tooltip Method Code 2Day…" at bounding box center [456, 245] width 912 height 490
click at [576, 39] on button "button" at bounding box center [575, 40] width 2 height 2
